Goal: Find contact information: Obtain details needed to contact an individual or organization

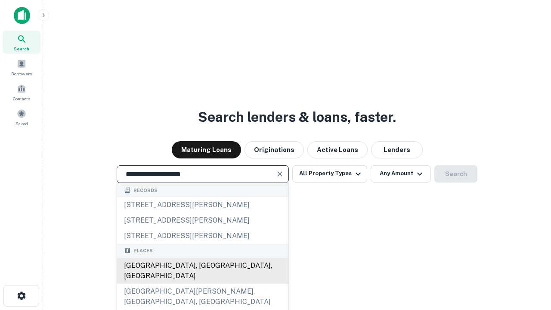
click at [202, 284] on div "Santa Monica, CA, USA" at bounding box center [202, 271] width 171 height 26
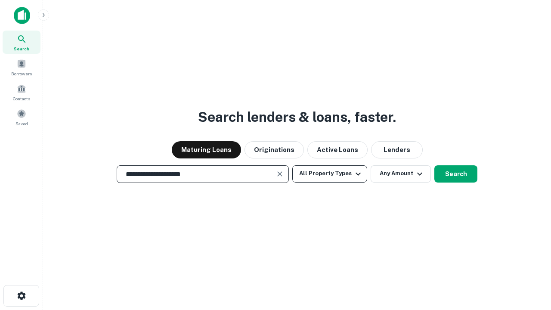
type input "**********"
click at [330, 174] on button "All Property Types" at bounding box center [330, 173] width 75 height 17
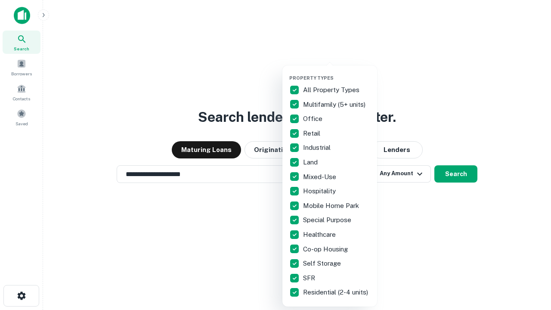
click at [337, 72] on button "button" at bounding box center [336, 72] width 95 height 0
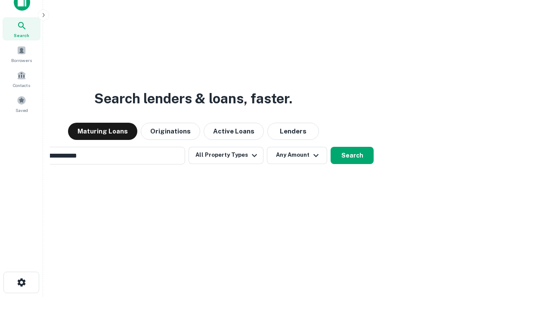
scroll to position [14, 0]
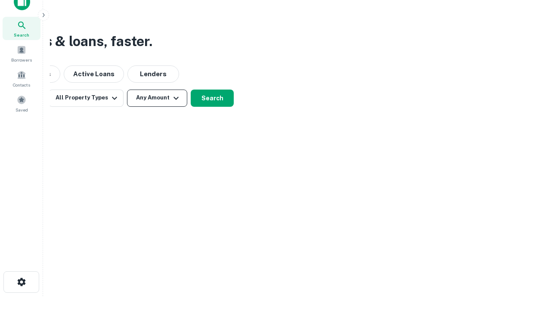
click at [157, 98] on button "Any Amount" at bounding box center [157, 98] width 60 height 17
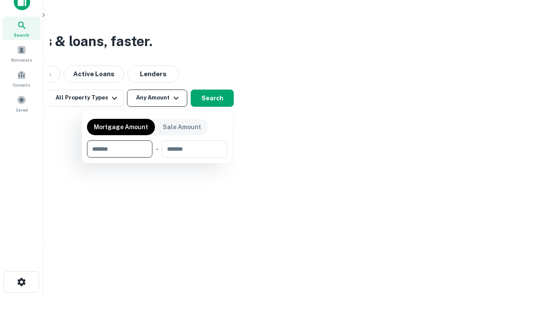
type input "*******"
click at [157, 158] on button "button" at bounding box center [157, 158] width 140 height 0
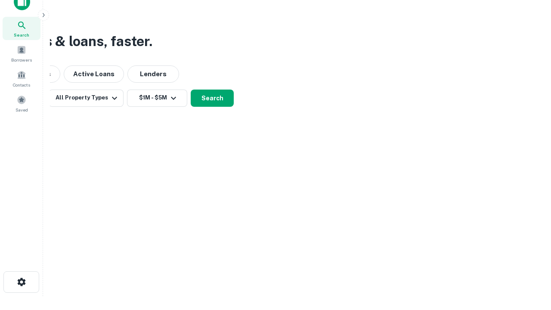
scroll to position [13, 0]
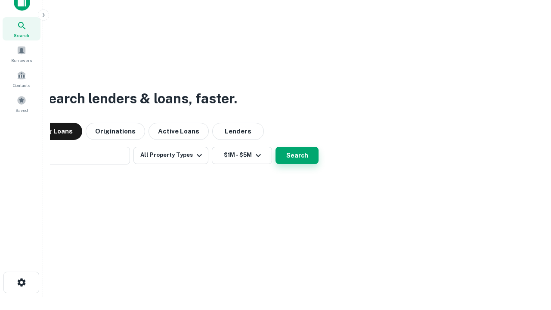
click at [276, 147] on button "Search" at bounding box center [297, 155] width 43 height 17
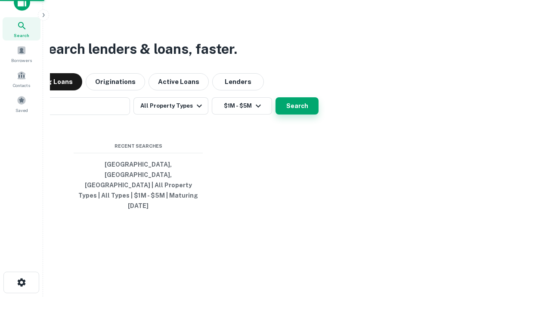
scroll to position [14, 0]
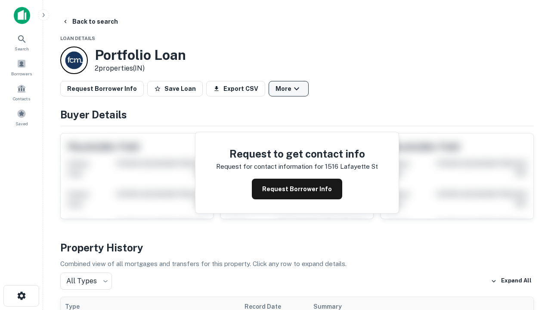
click at [289, 89] on button "More" at bounding box center [289, 89] width 40 height 16
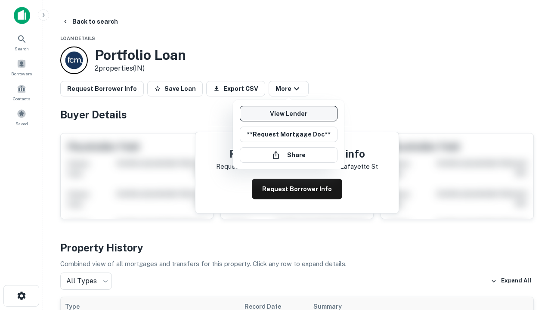
click at [289, 114] on link "View Lender" at bounding box center [289, 114] width 98 height 16
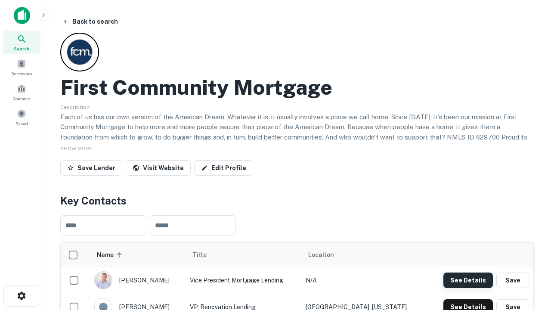
click at [468, 280] on button "See Details" at bounding box center [469, 281] width 50 height 16
